Goal: Navigation & Orientation: Find specific page/section

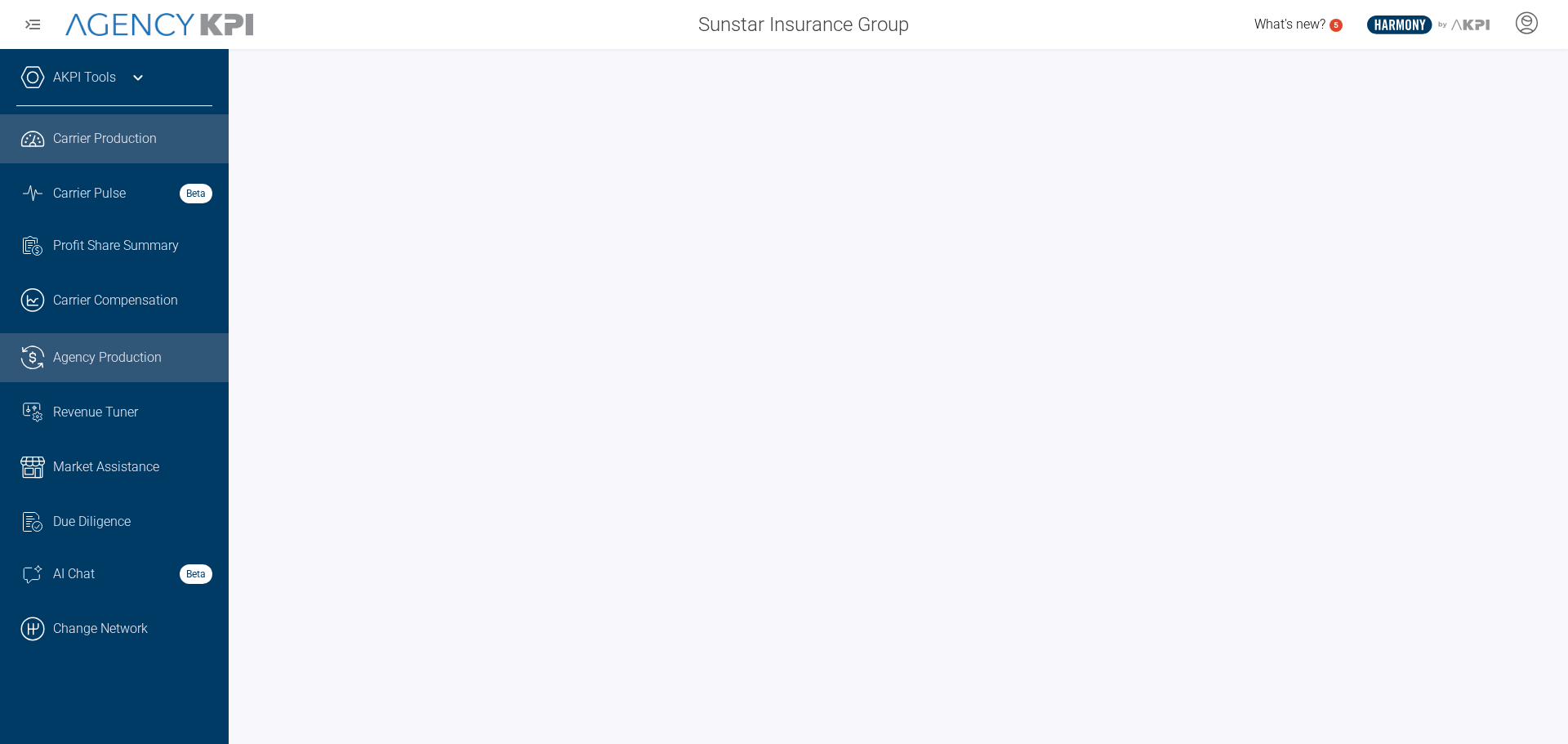
click at [86, 351] on span "Agency Production" at bounding box center [108, 357] width 109 height 20
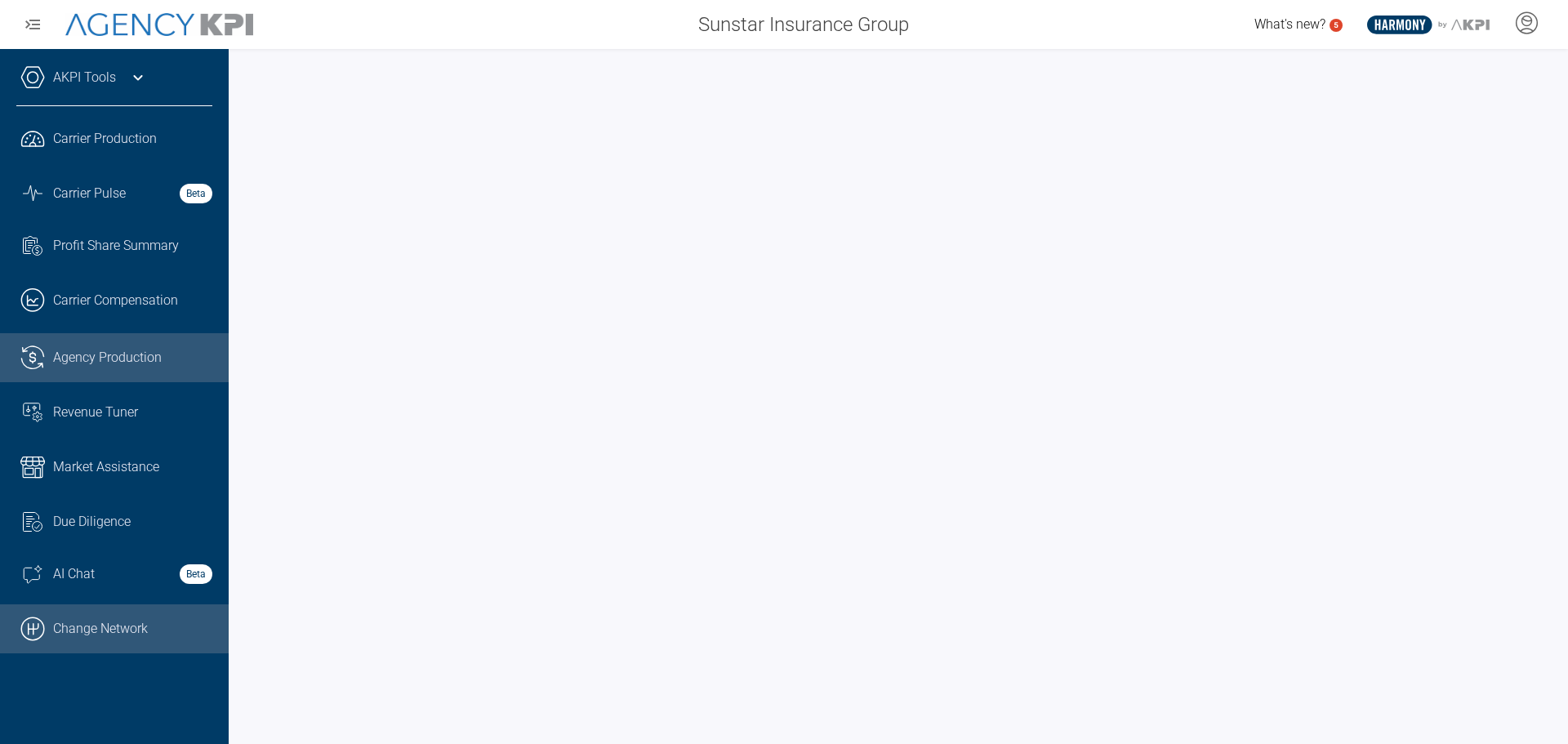
click at [121, 609] on link ".cls-1{fill:none;stroke:#000;stroke-linecap:round;stroke-linejoin:round;stroke-…" at bounding box center [115, 628] width 229 height 49
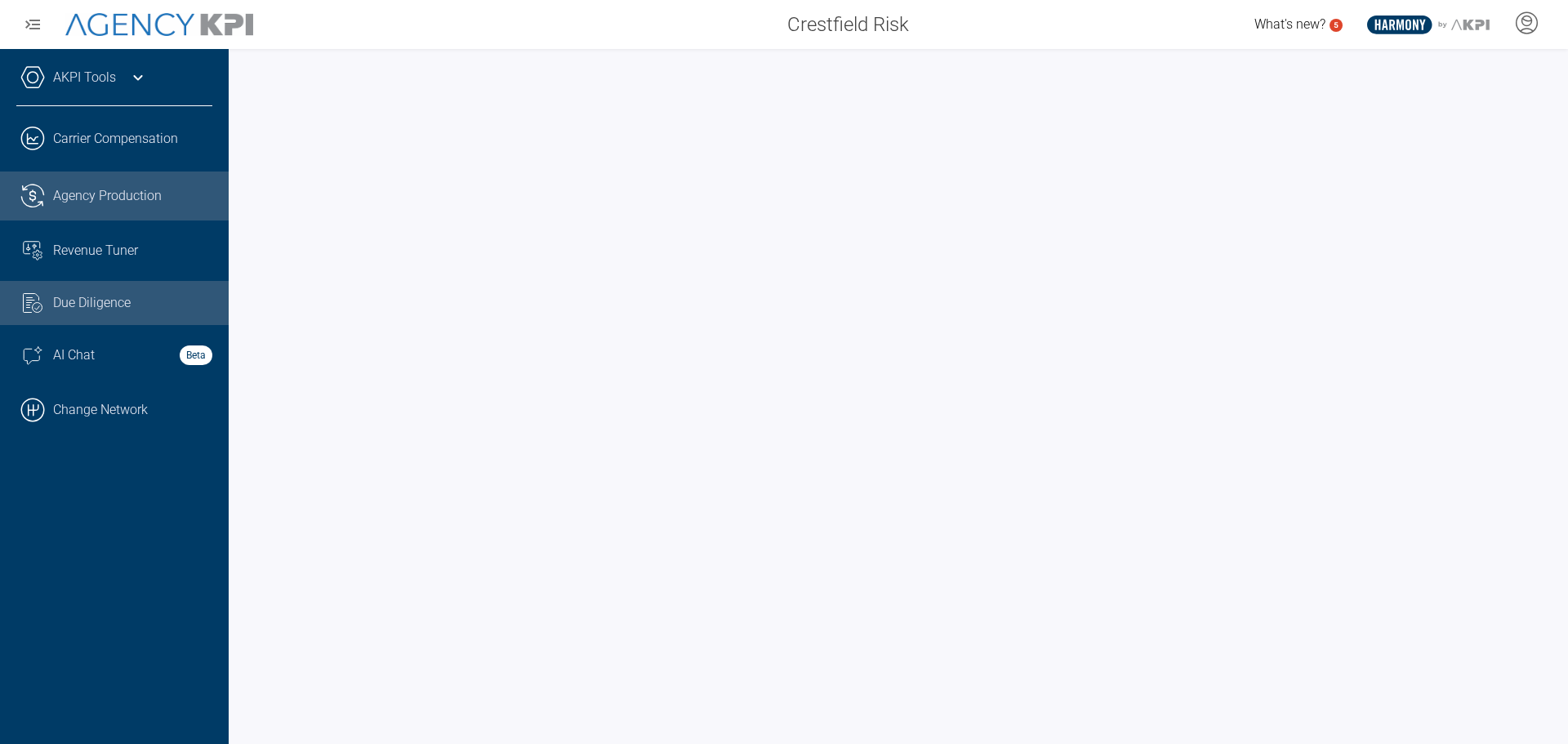
click at [88, 201] on span "Agency Production" at bounding box center [108, 196] width 109 height 20
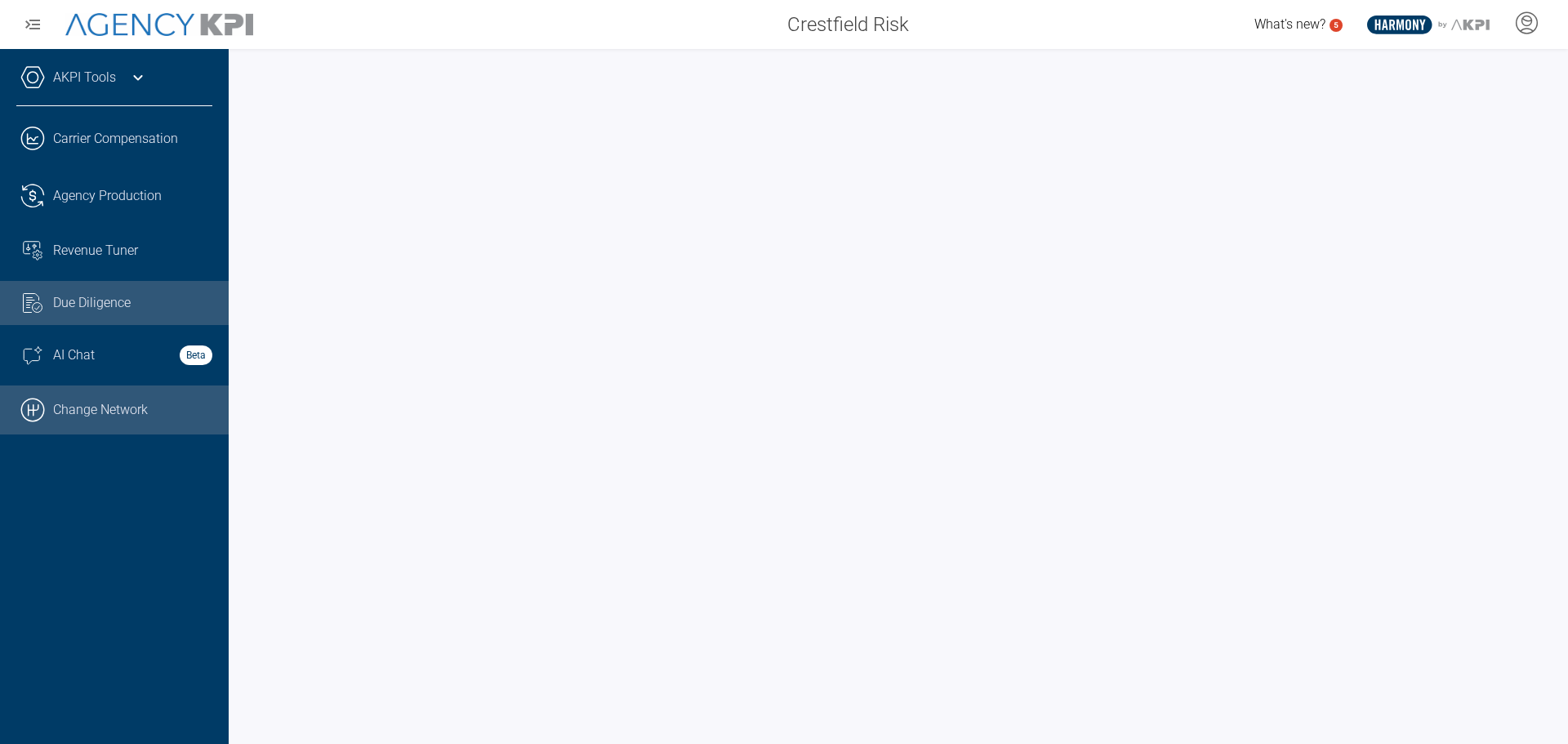
click at [76, 420] on link ".cls-1{fill:none;stroke:#000;stroke-linecap:round;stroke-linejoin:round;stroke-…" at bounding box center [115, 410] width 229 height 49
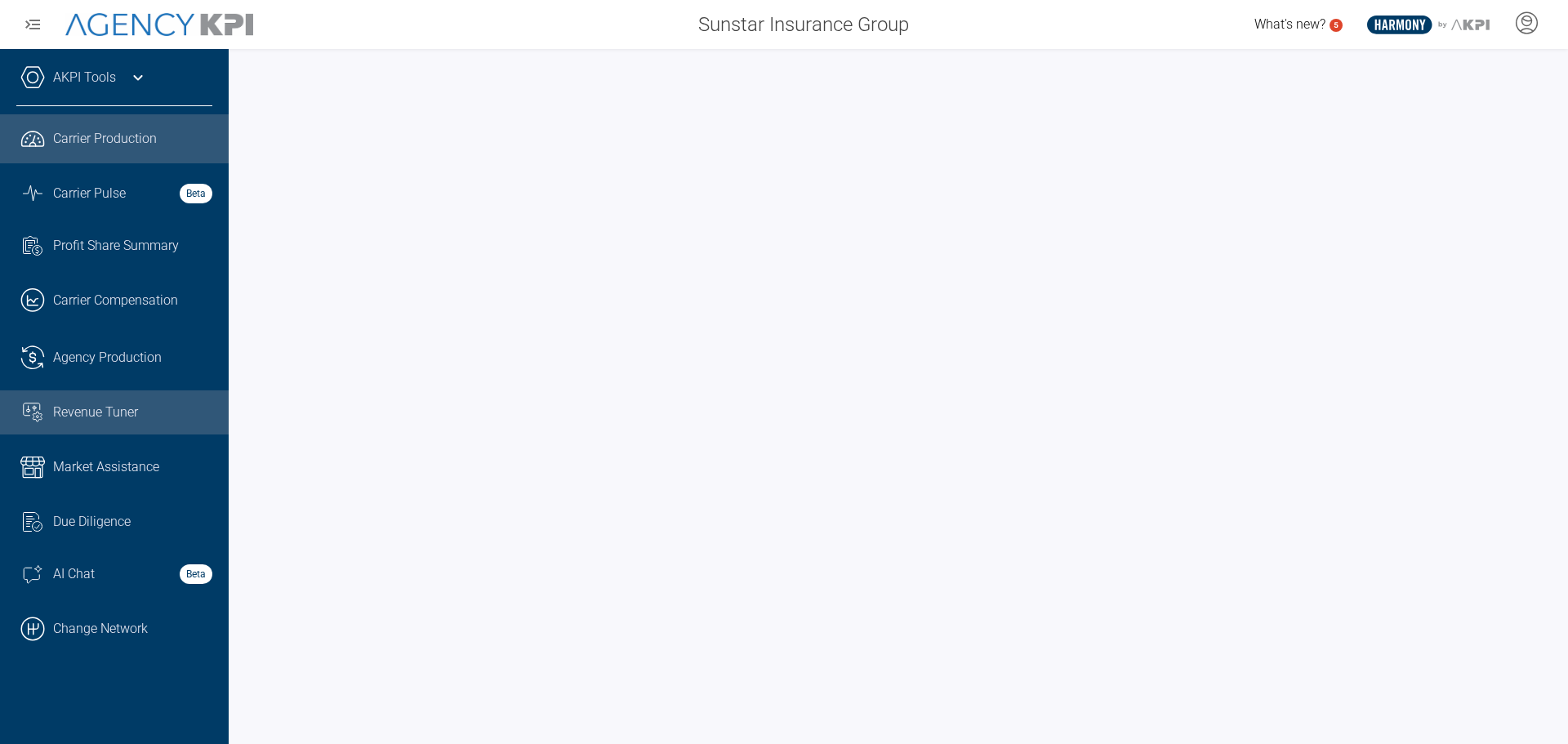
click at [103, 409] on span "Revenue Tuner" at bounding box center [95, 413] width 85 height 20
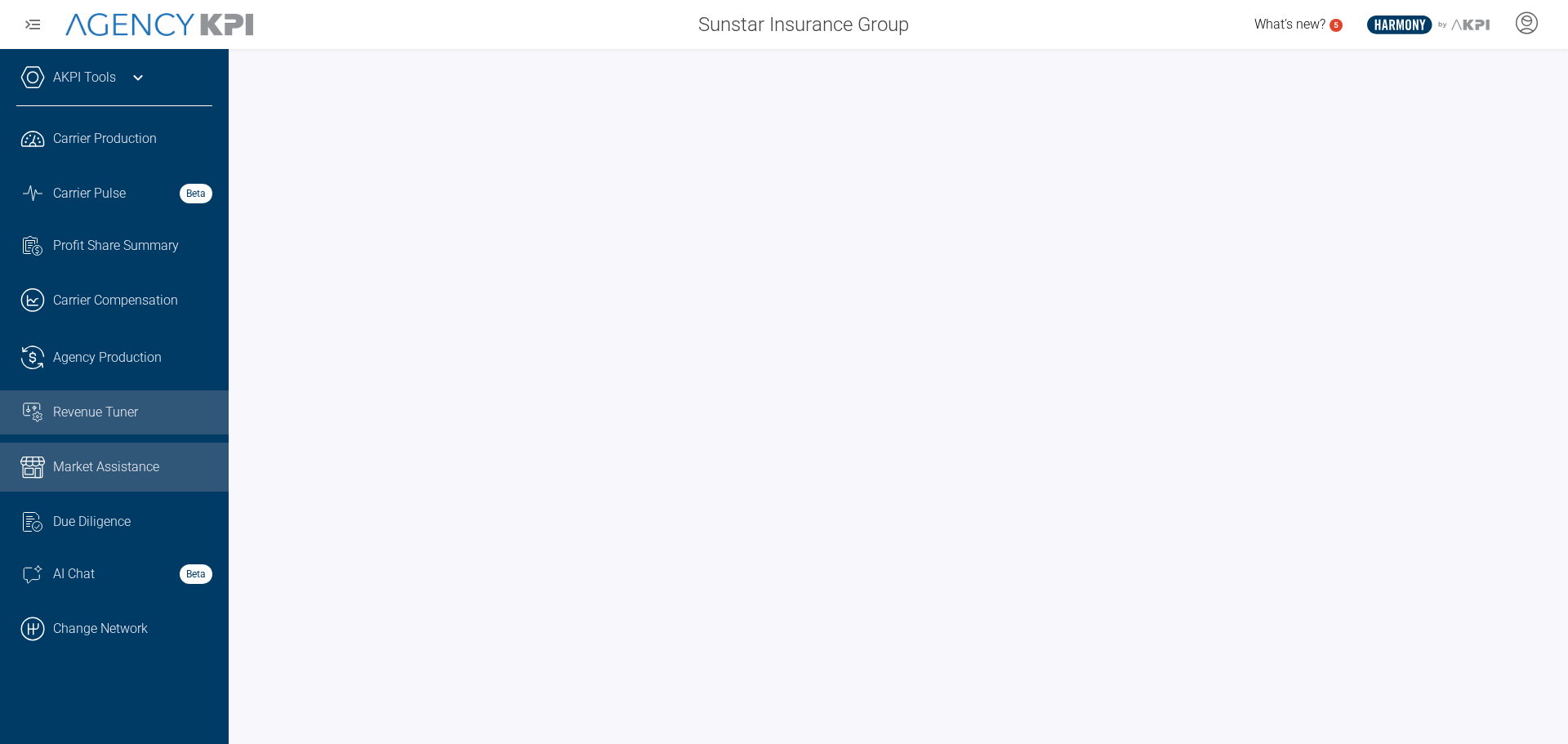
click at [104, 464] on span "Market Assistance" at bounding box center [106, 467] width 106 height 20
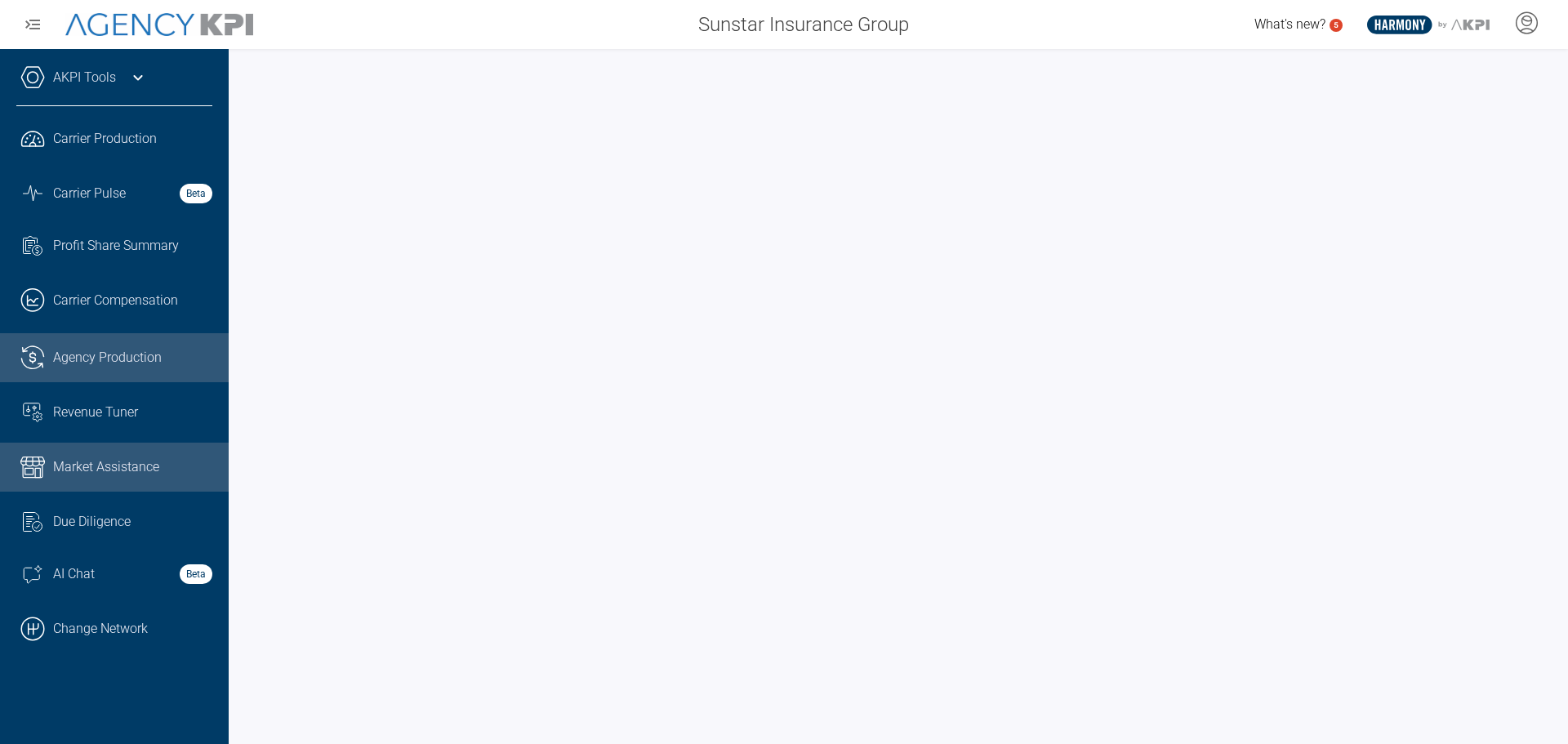
click at [98, 348] on span "Agency Production" at bounding box center [108, 357] width 109 height 20
